Goal: Communication & Community: Answer question/provide support

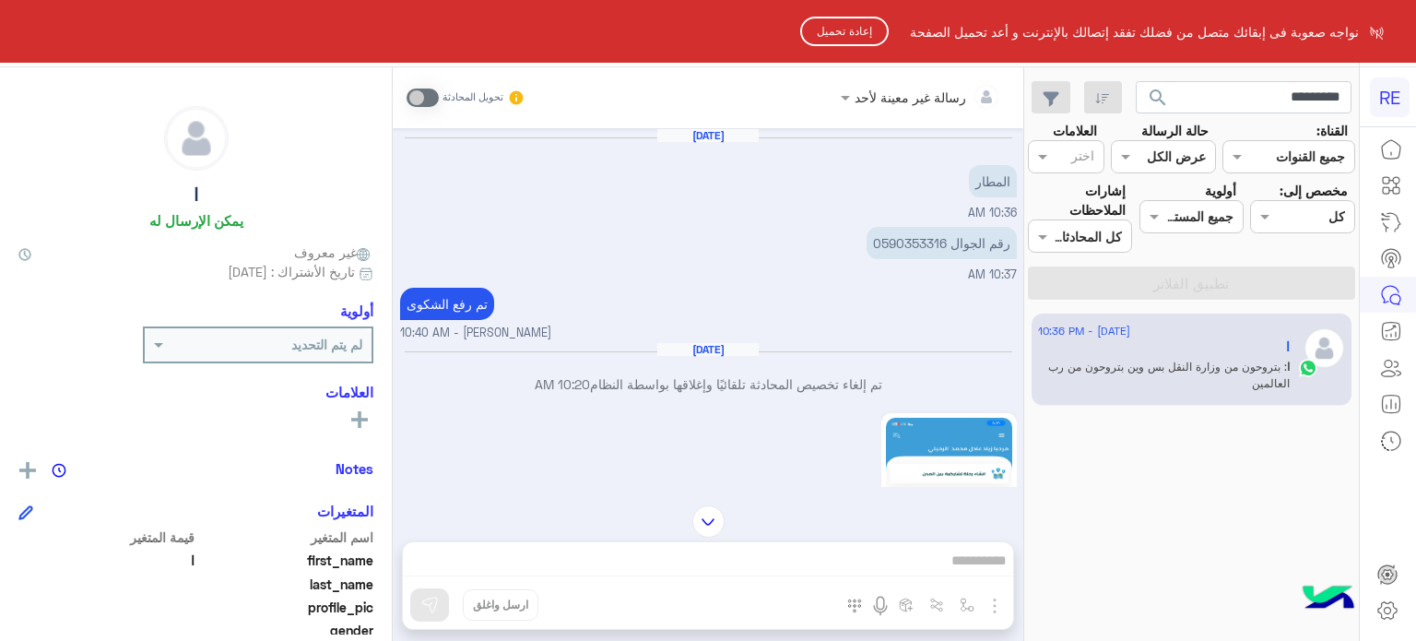
click at [1249, 97] on html "RE نواجه صعوبة فى إبقائك متصل من فضلك تفقد إتصالك بالإنترنت و أعد تحميل الصفحة …" at bounding box center [708, 320] width 1416 height 641
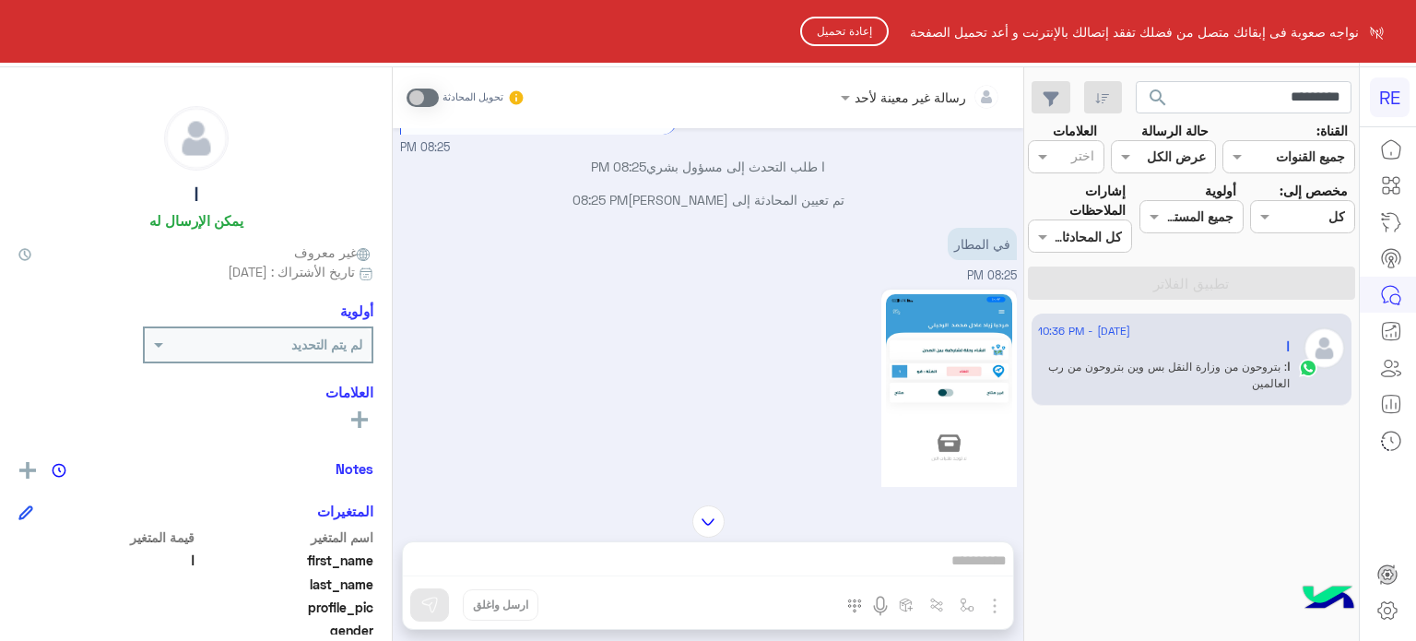
click at [1254, 97] on html "RE نواجه صعوبة فى إبقائك متصل من فضلك تفقد إتصالك بالإنترنت و أعد تحميل الصفحة …" at bounding box center [708, 320] width 1416 height 641
click at [846, 36] on button "إعادة تحميل" at bounding box center [844, 32] width 89 height 30
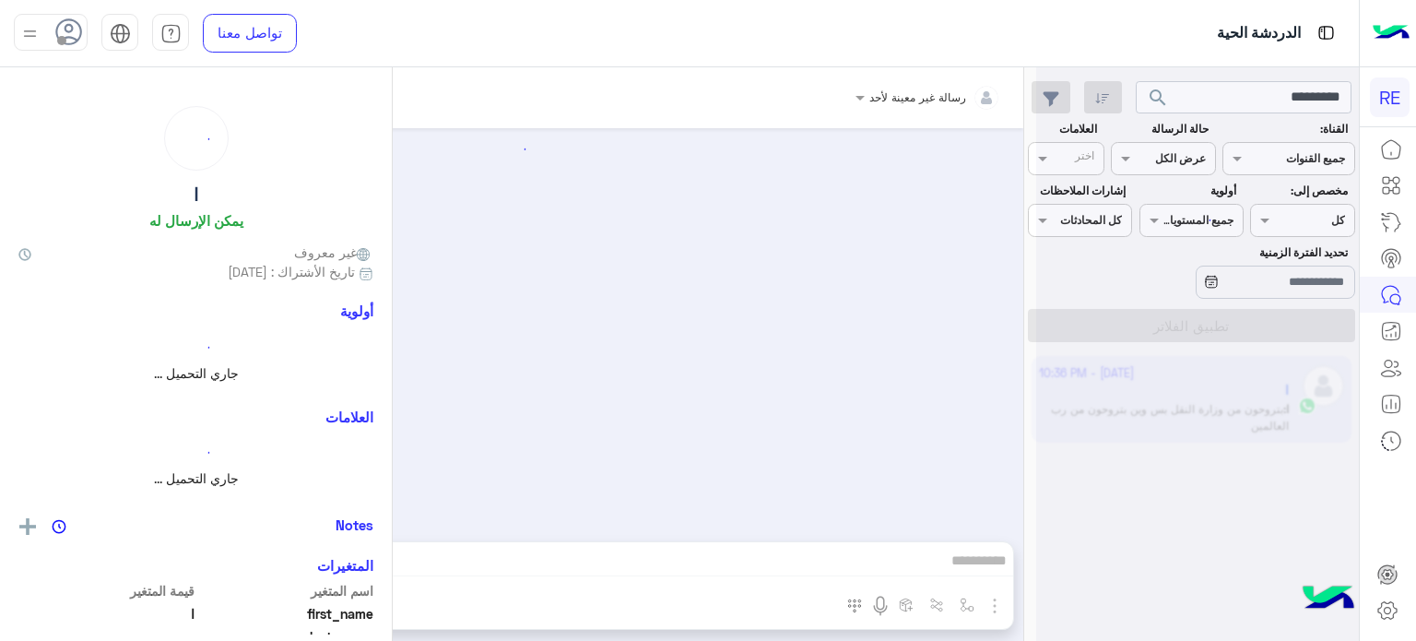
click at [1268, 99] on div at bounding box center [1197, 327] width 323 height 641
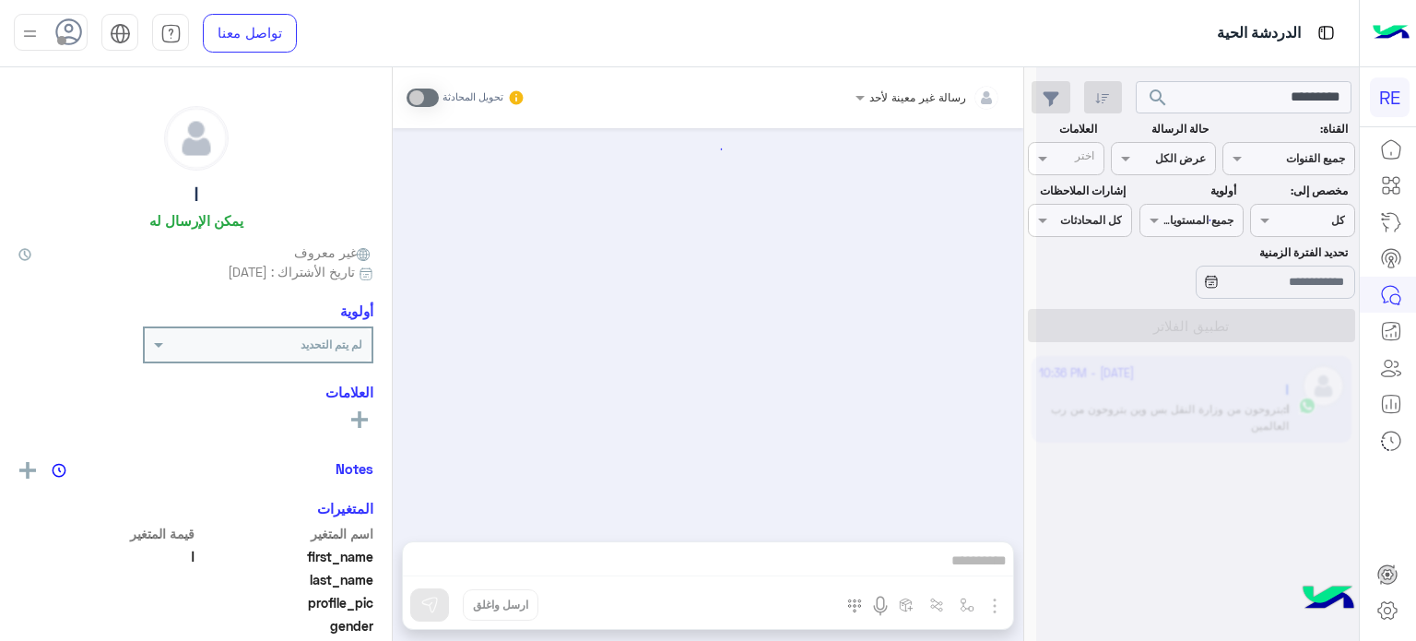
scroll to position [791, 0]
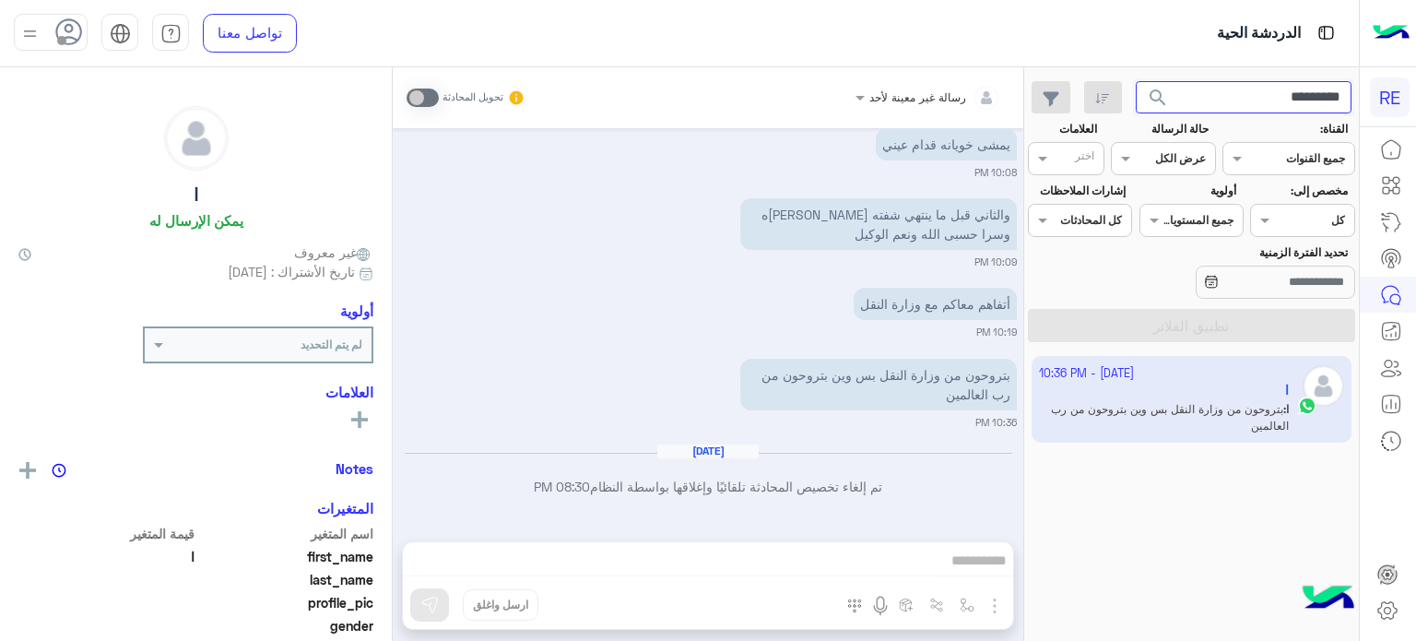
click at [1268, 99] on input "*********" at bounding box center [1244, 97] width 217 height 33
type input "*********"
click at [1136, 81] on button "search" at bounding box center [1158, 101] width 45 height 40
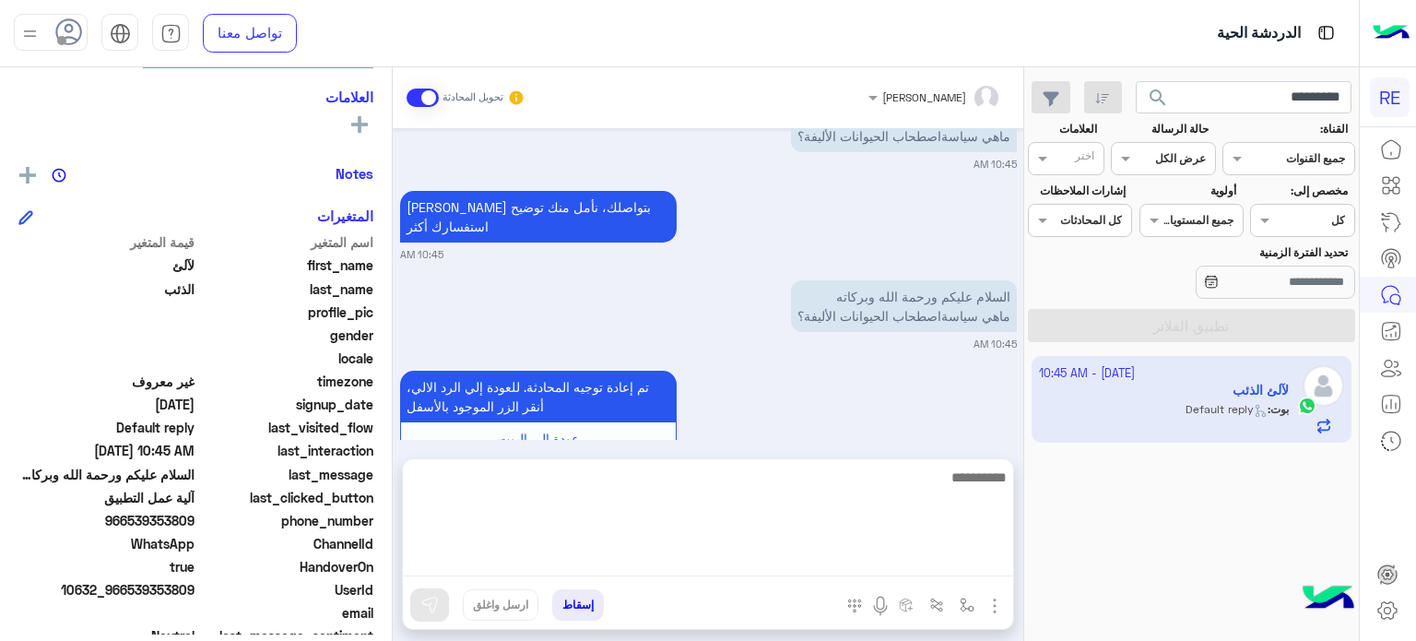
scroll to position [3374, 0]
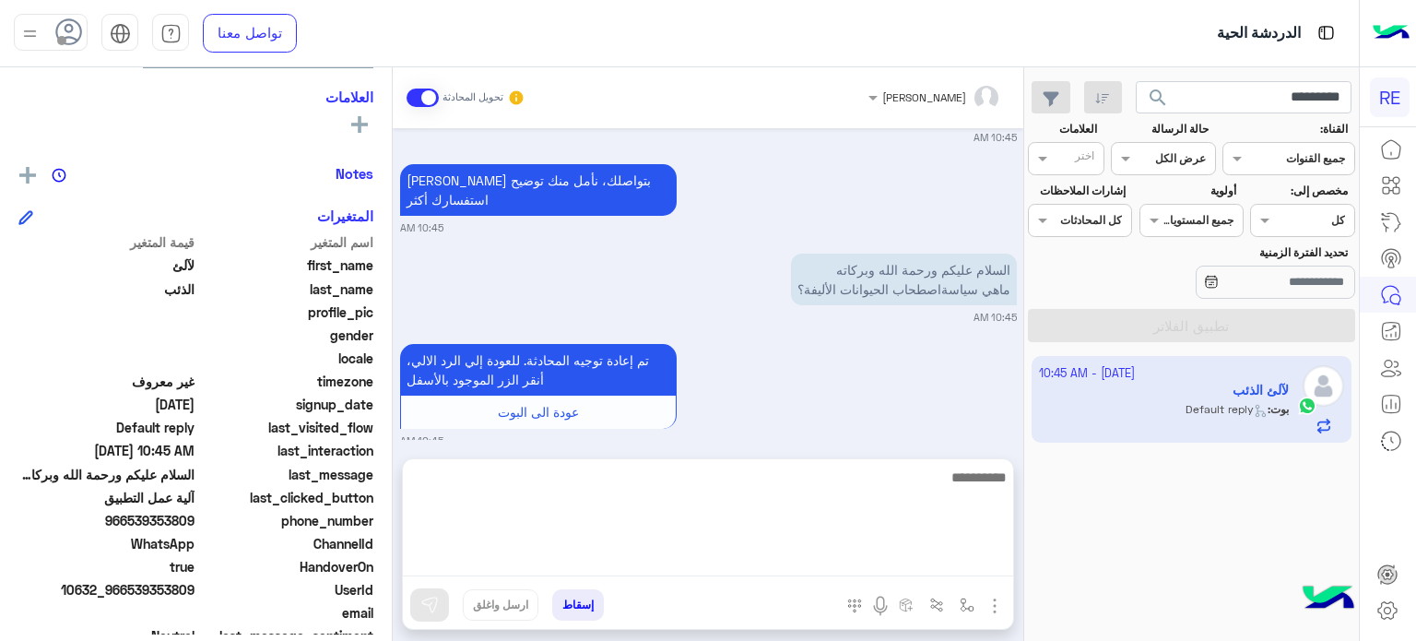
click at [701, 556] on textarea at bounding box center [708, 521] width 610 height 111
type textarea "*"
